Goal: Information Seeking & Learning: Find contact information

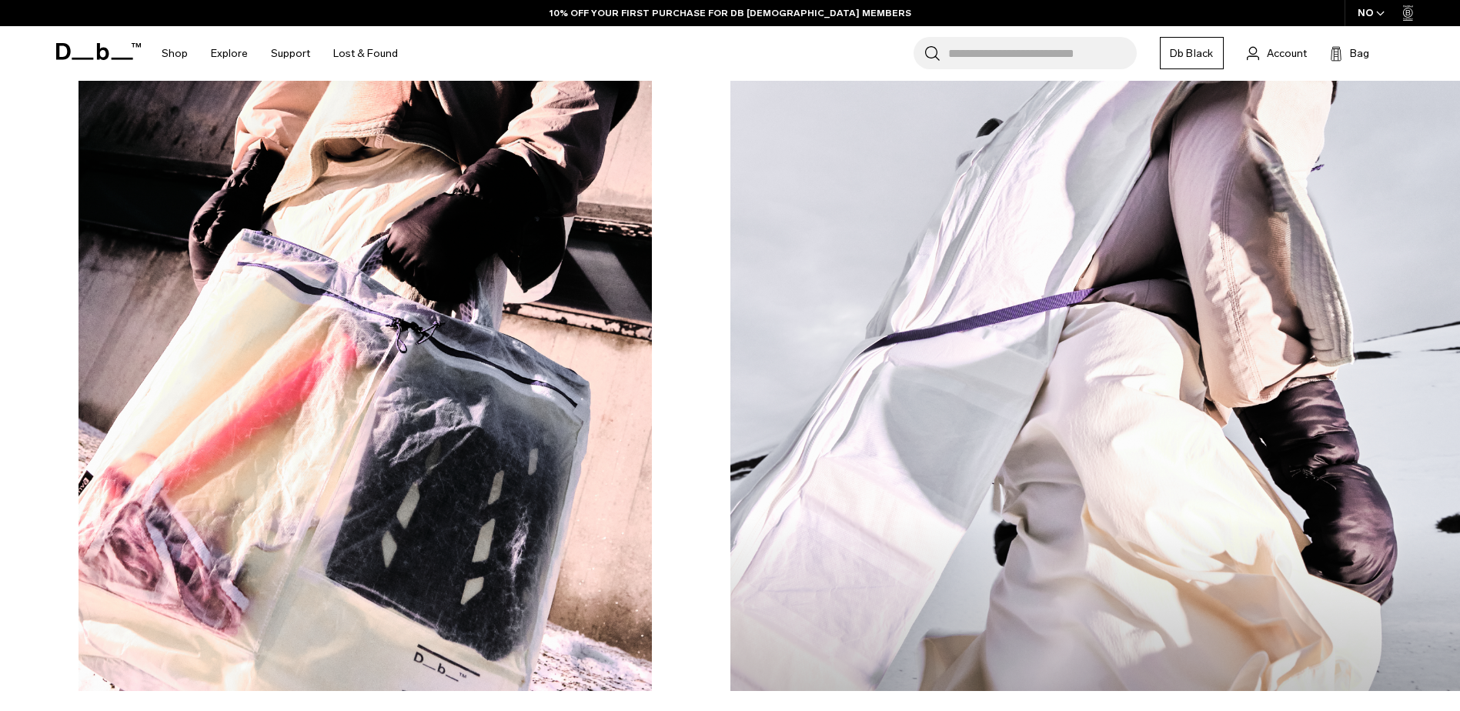
scroll to position [1200, 0]
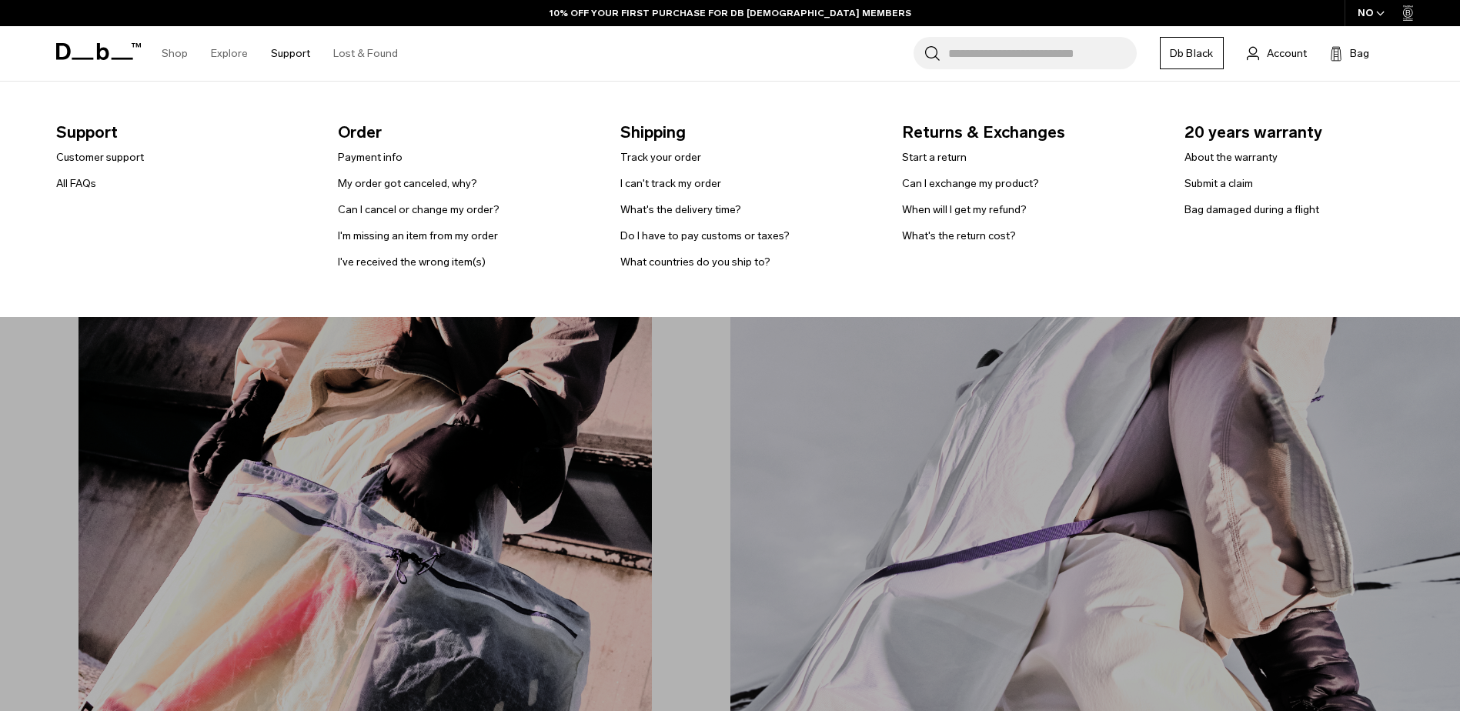
click at [285, 51] on link "Support" at bounding box center [290, 53] width 39 height 55
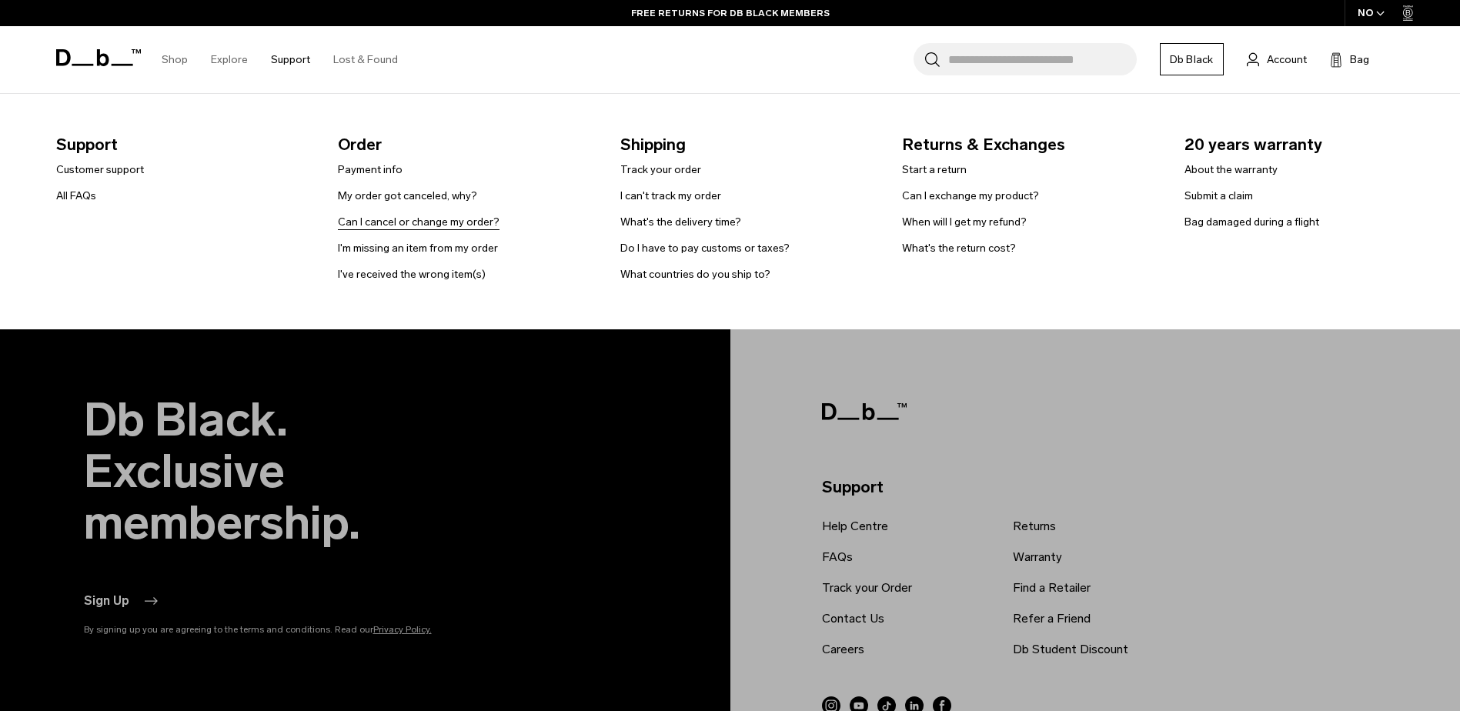
scroll to position [4201, 0]
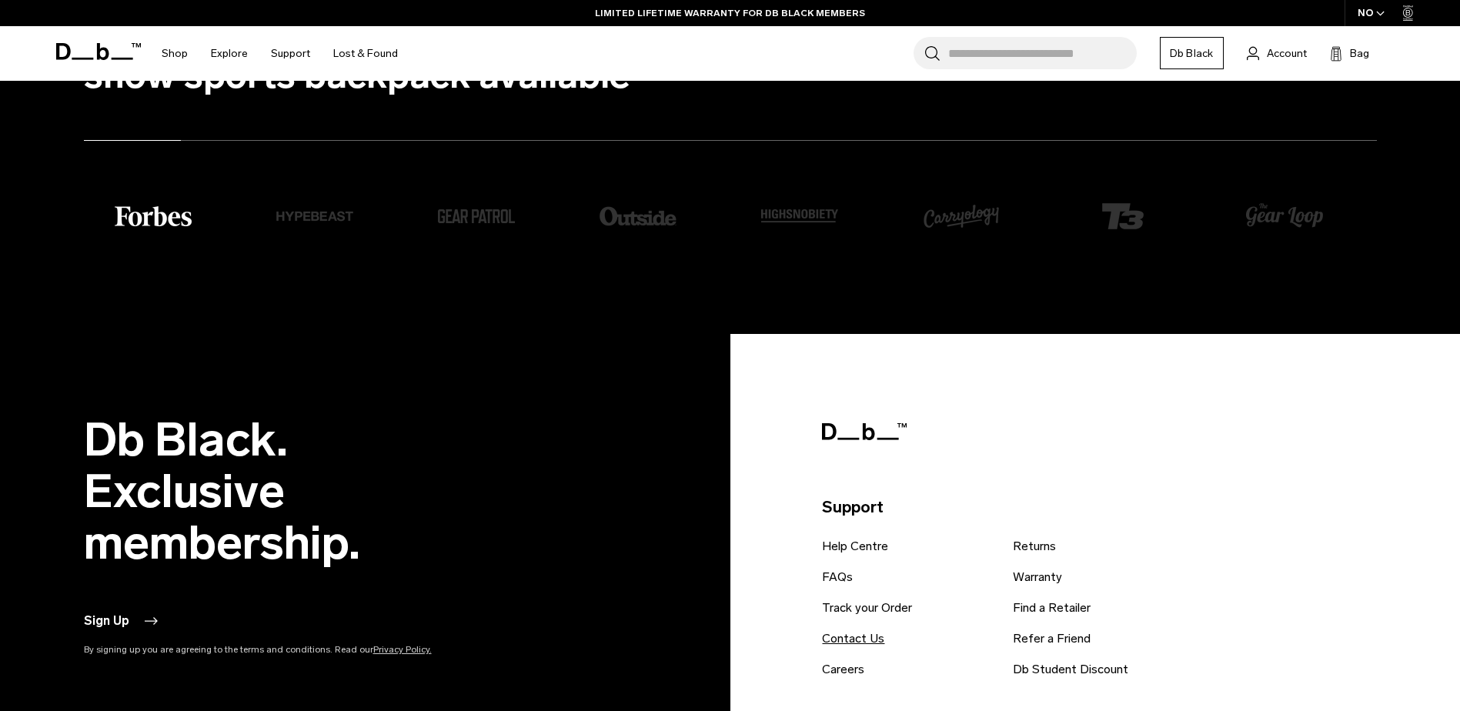
click at [855, 633] on link "Contact Us" at bounding box center [853, 638] width 62 height 18
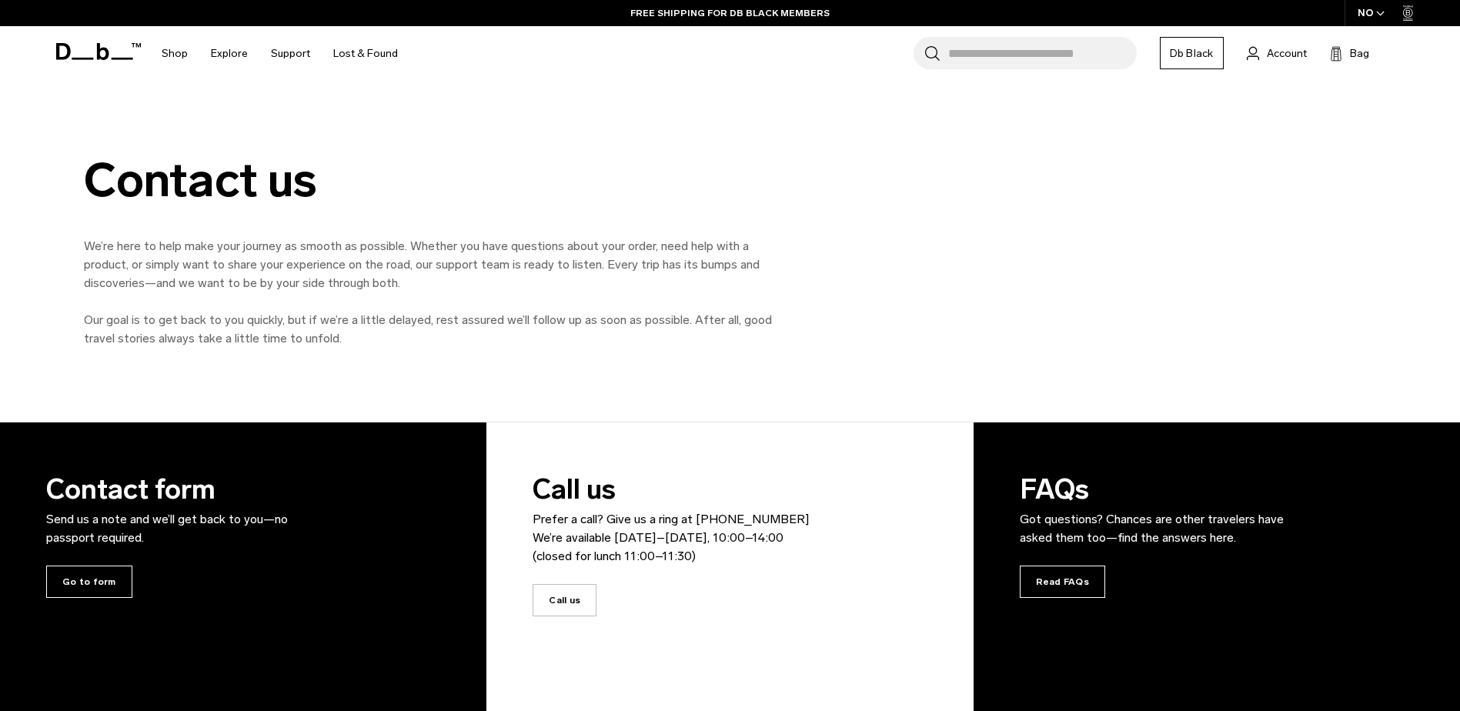
click at [1407, 12] on icon at bounding box center [1408, 12] width 5 height 5
click at [1377, 14] on icon "button" at bounding box center [1380, 13] width 8 height 5
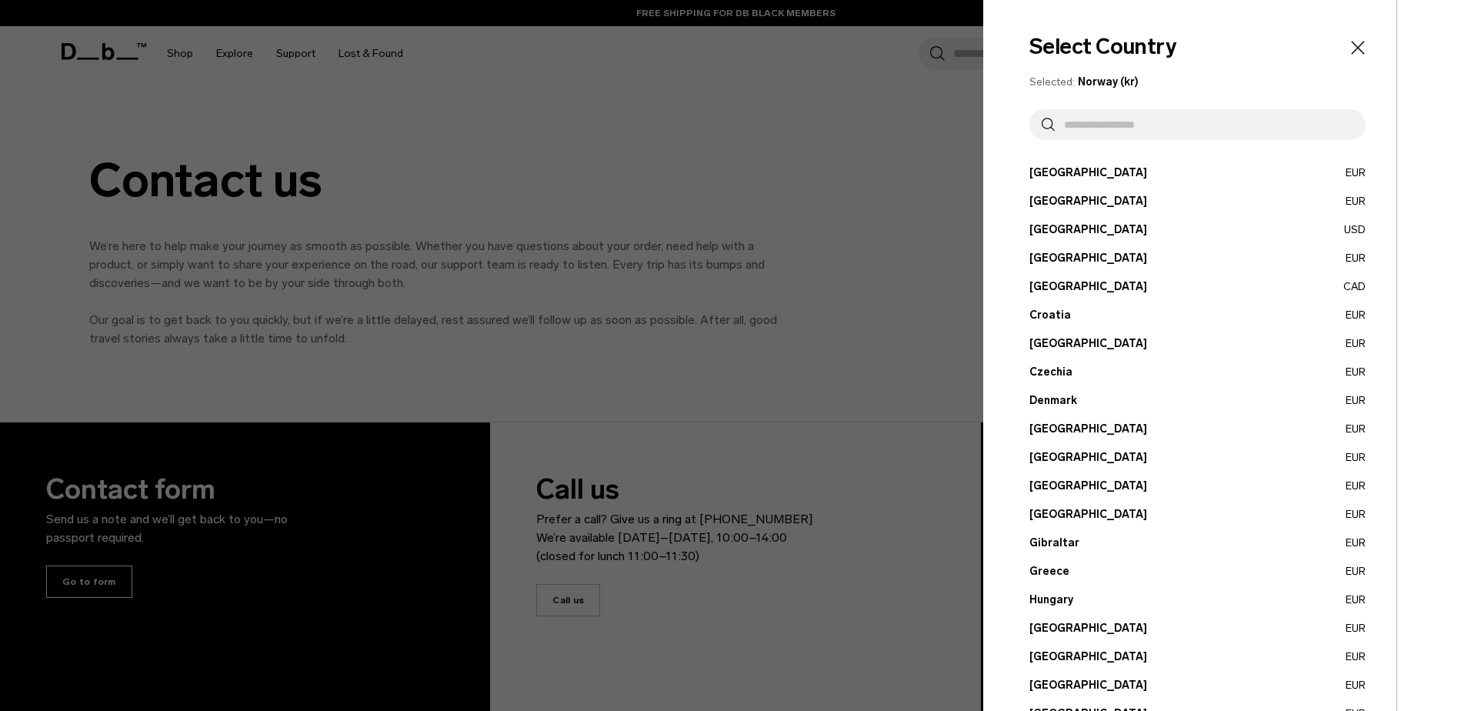
click at [1206, 137] on input "text" at bounding box center [1204, 124] width 299 height 31
click at [1110, 84] on span "Norway (kr)" at bounding box center [1108, 81] width 61 height 13
click at [640, 225] on div at bounding box center [735, 355] width 1471 height 711
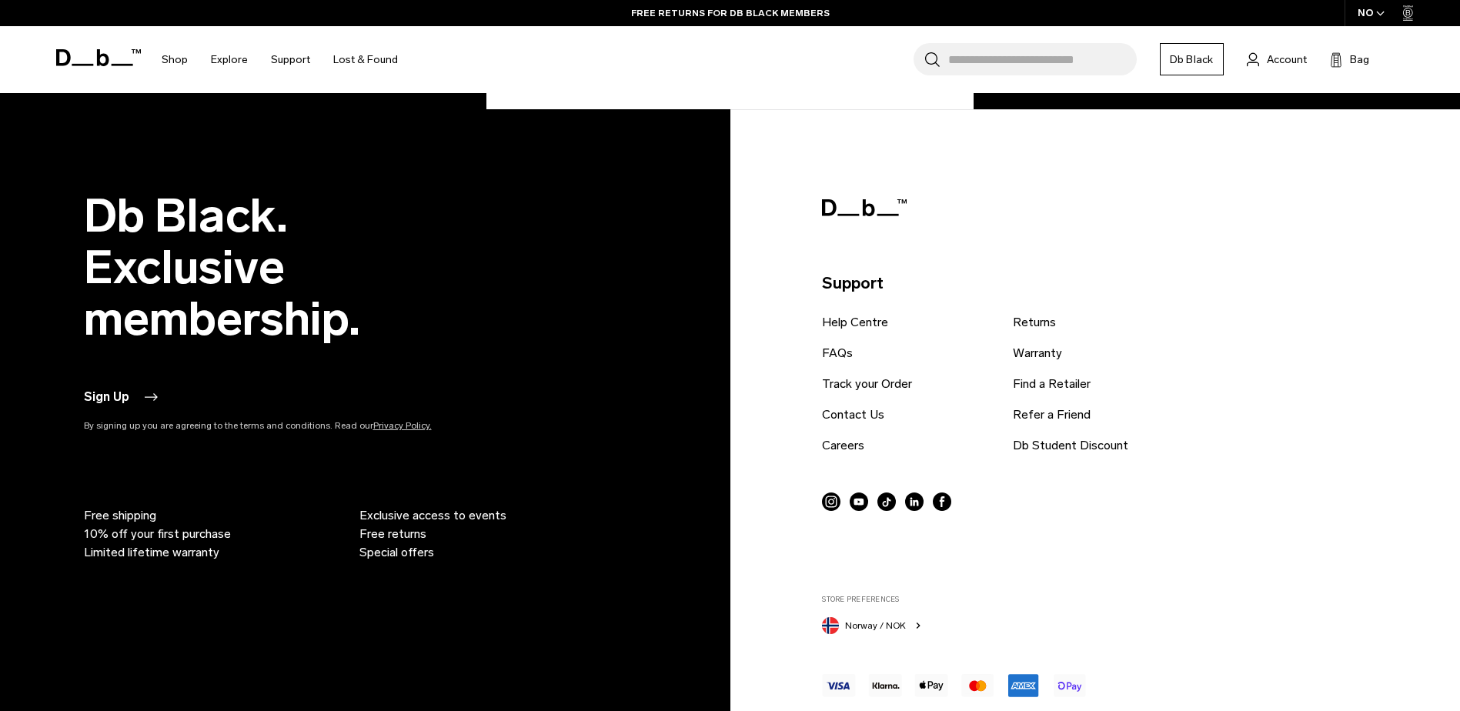
scroll to position [923, 0]
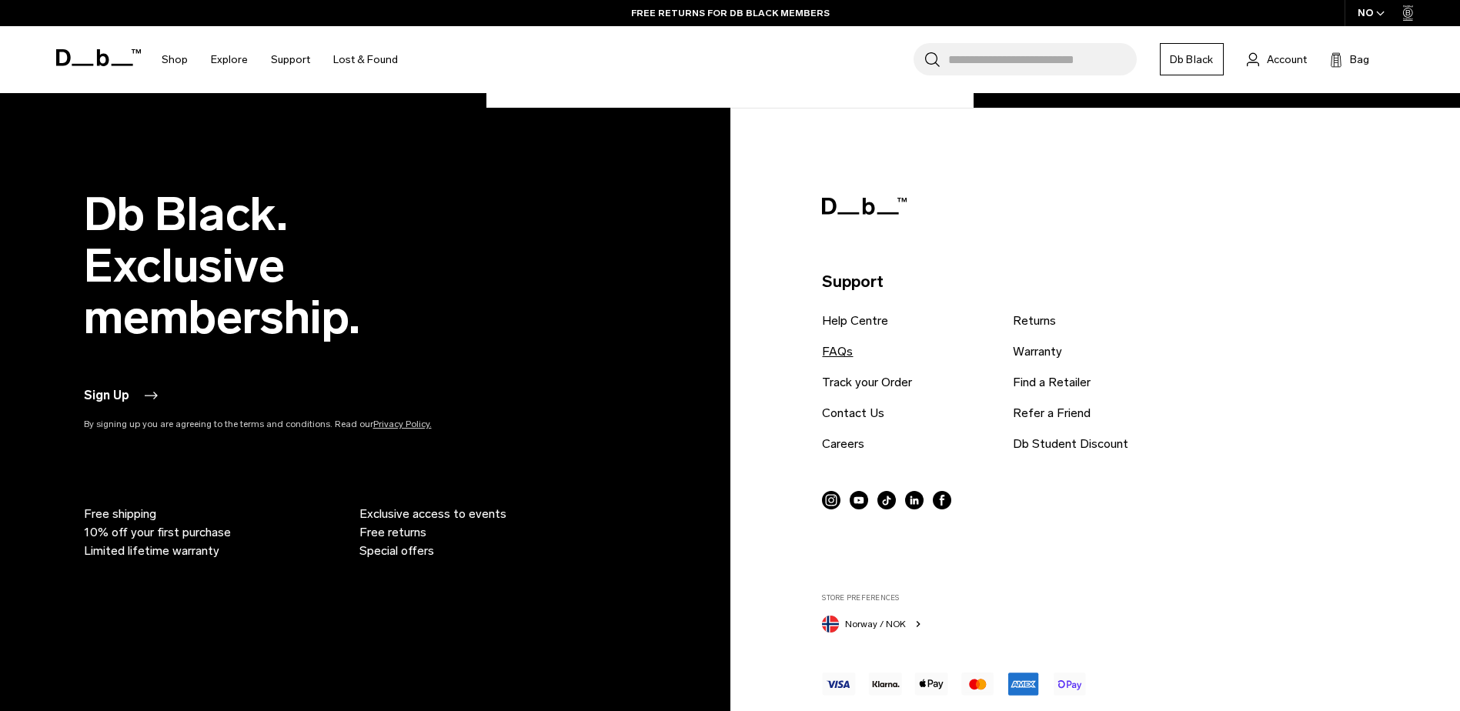
click at [838, 354] on link "FAQs" at bounding box center [837, 351] width 31 height 18
